Goal: Navigation & Orientation: Find specific page/section

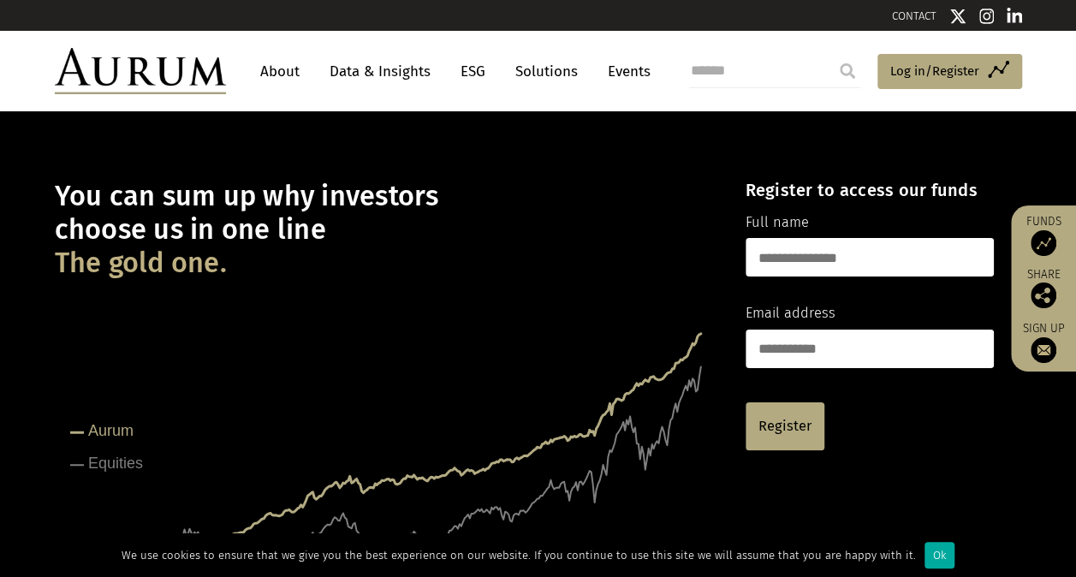
click at [291, 69] on link "About" at bounding box center [280, 72] width 57 height 32
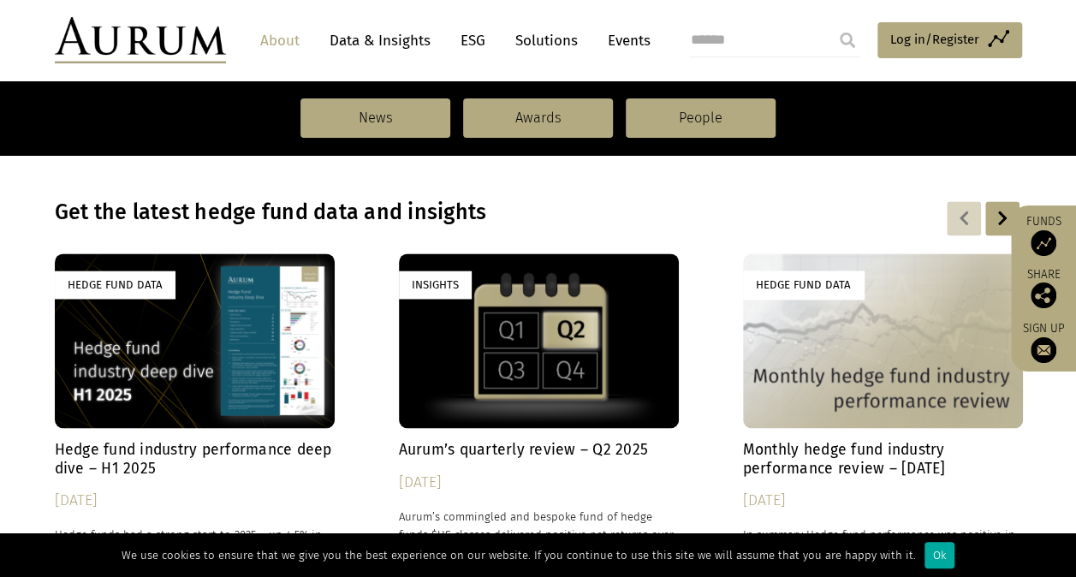
scroll to position [1199, 0]
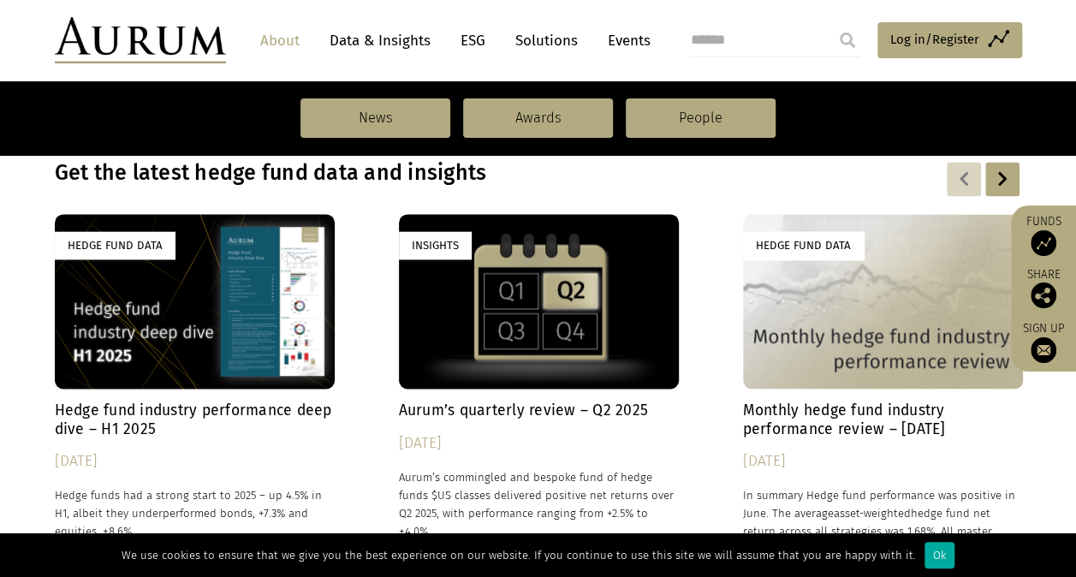
click at [409, 39] on link "Data & Insights" at bounding box center [380, 41] width 118 height 32
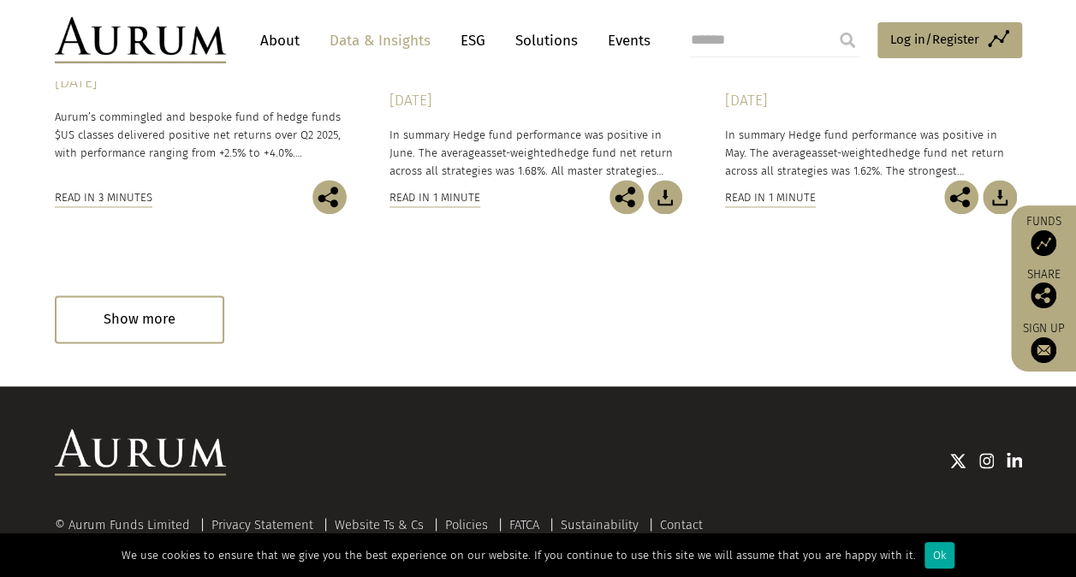
scroll to position [1199, 0]
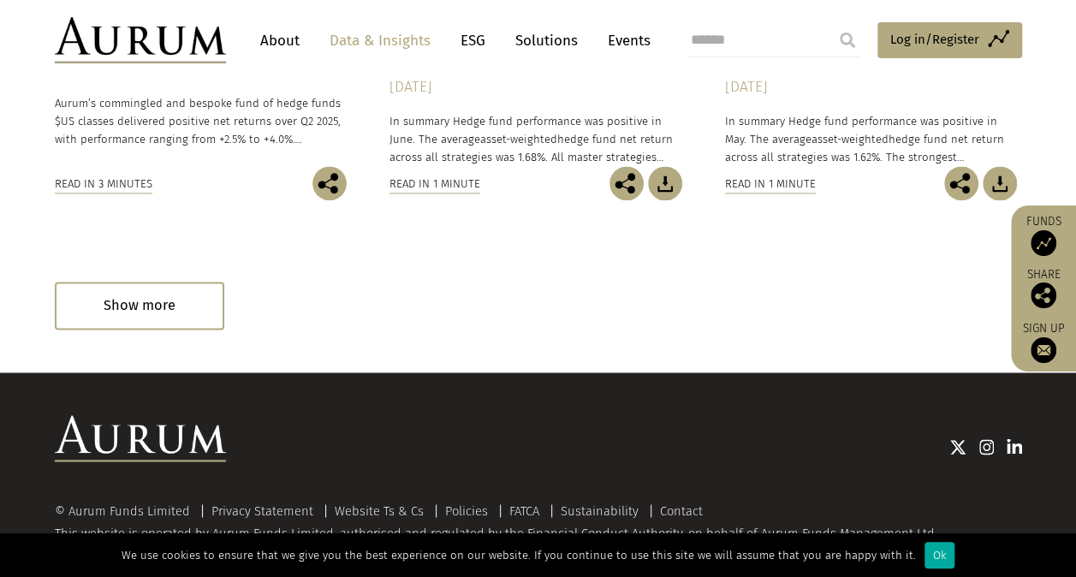
click at [285, 43] on link "About" at bounding box center [280, 41] width 57 height 32
